Goal: Task Accomplishment & Management: Manage account settings

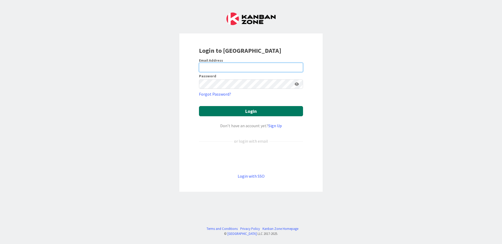
type input "[PERSON_NAME][EMAIL_ADDRESS][DOMAIN_NAME]"
click at [260, 111] on button "Login" at bounding box center [251, 111] width 104 height 10
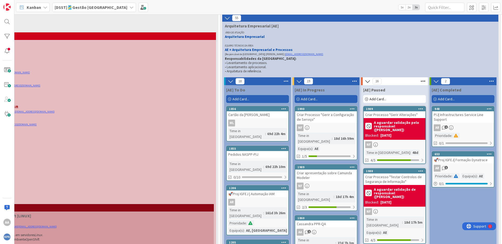
scroll to position [111, 132]
